Goal: Navigation & Orientation: Find specific page/section

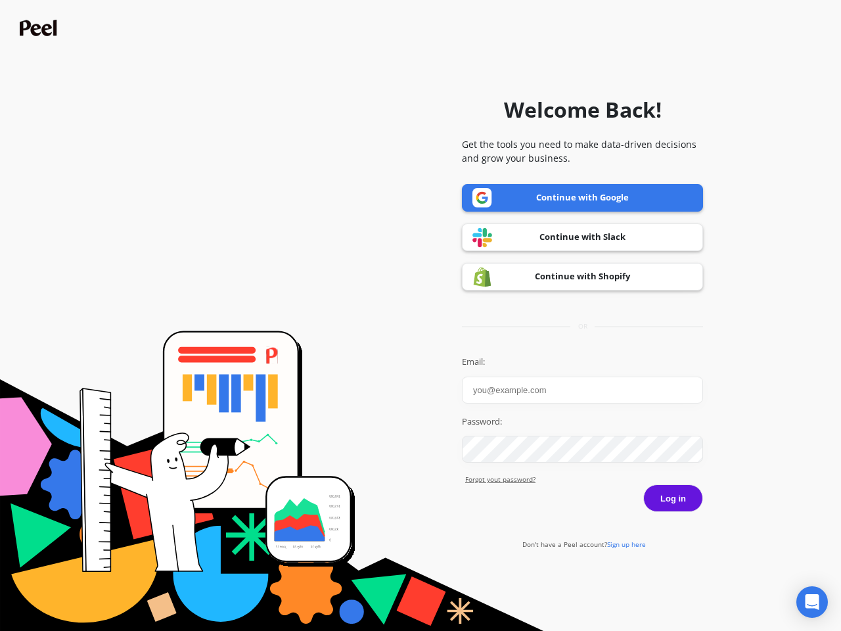
click at [812, 602] on icon "Open Intercom Messenger" at bounding box center [813, 602] width 14 height 16
